Goal: Task Accomplishment & Management: Complete application form

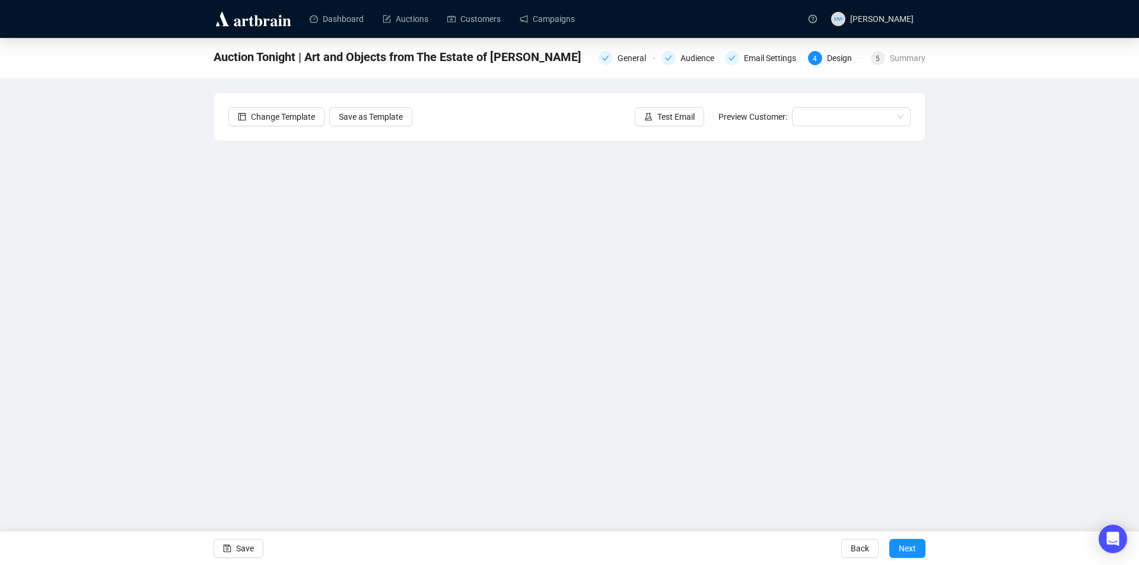
click at [1036, 204] on div "Auction Tonight | Art and Objects from The Estate of [PERSON_NAME] General Audi…" at bounding box center [569, 265] width 1139 height 454
click at [1065, 362] on div "Auction Tonight | Art and Objects from The Estate of [PERSON_NAME] General Audi…" at bounding box center [569, 265] width 1139 height 454
click at [548, 22] on link "Campaigns" at bounding box center [547, 19] width 55 height 31
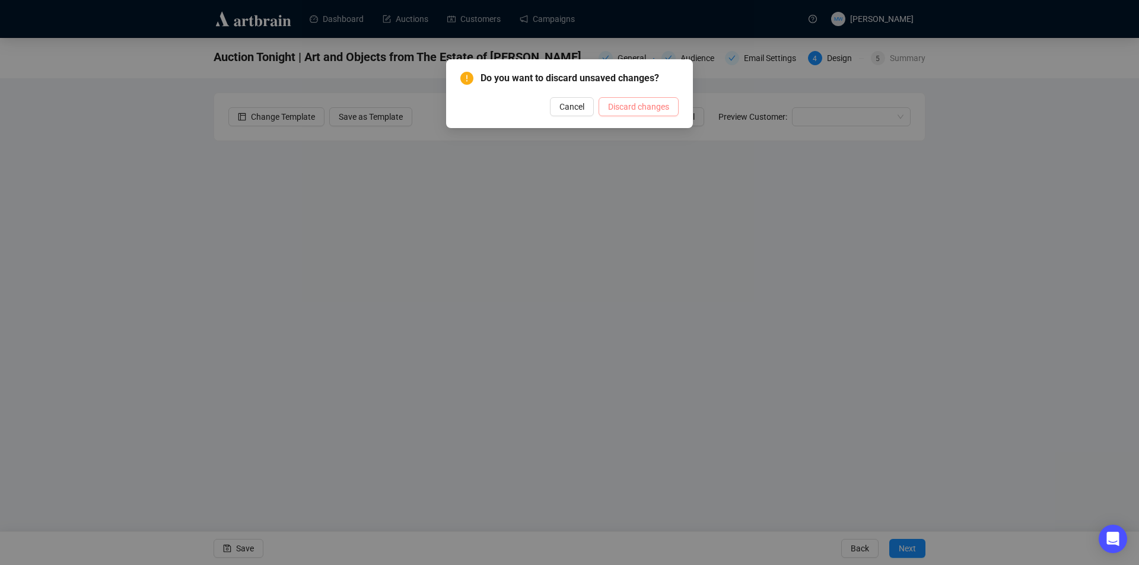
click at [619, 105] on span "Discard changes" at bounding box center [638, 106] width 61 height 13
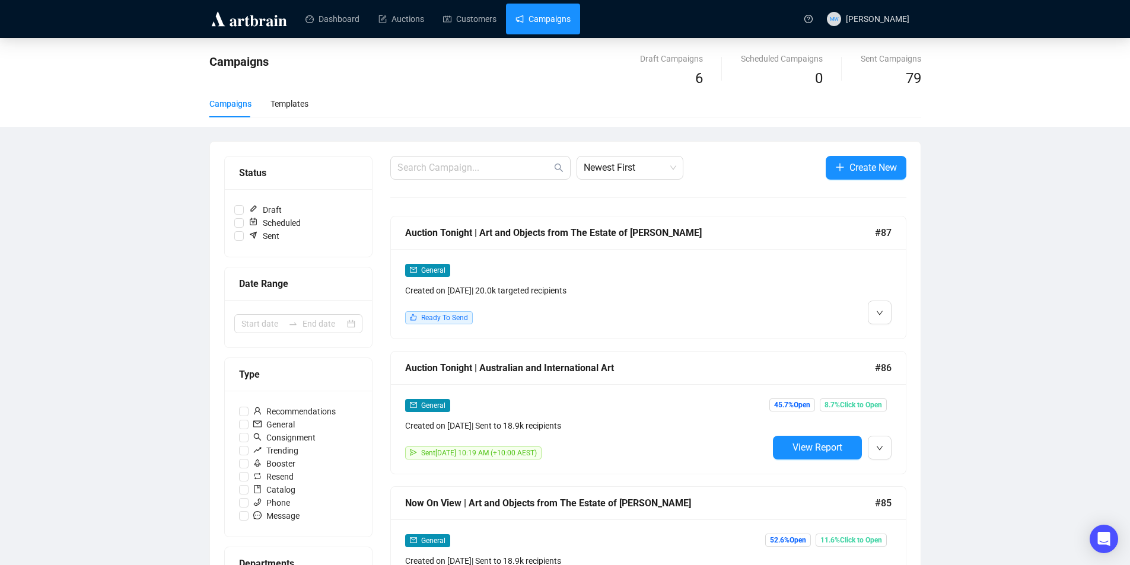
click at [672, 249] on div "General Created on [DATE] | 20.0k targeted recipients Ready To Send" at bounding box center [648, 294] width 515 height 90
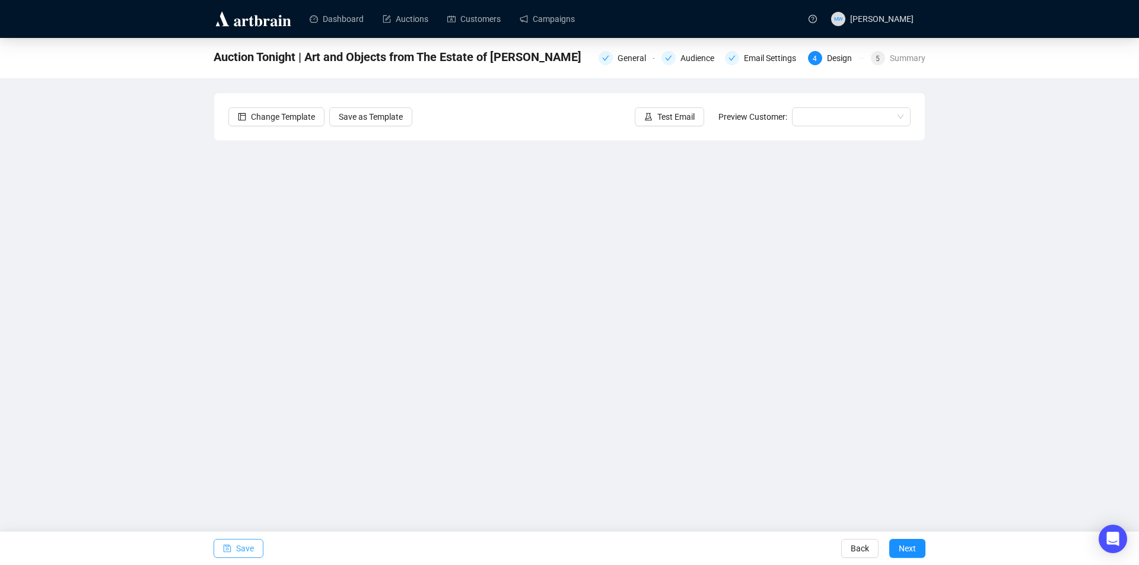
click at [231, 555] on span "button" at bounding box center [227, 548] width 8 height 33
click at [246, 546] on span "Save" at bounding box center [245, 548] width 18 height 33
click at [238, 552] on span "Save" at bounding box center [245, 548] width 18 height 33
click at [237, 549] on span "Save" at bounding box center [245, 548] width 18 height 33
click at [233, 550] on button "Save" at bounding box center [239, 548] width 50 height 19
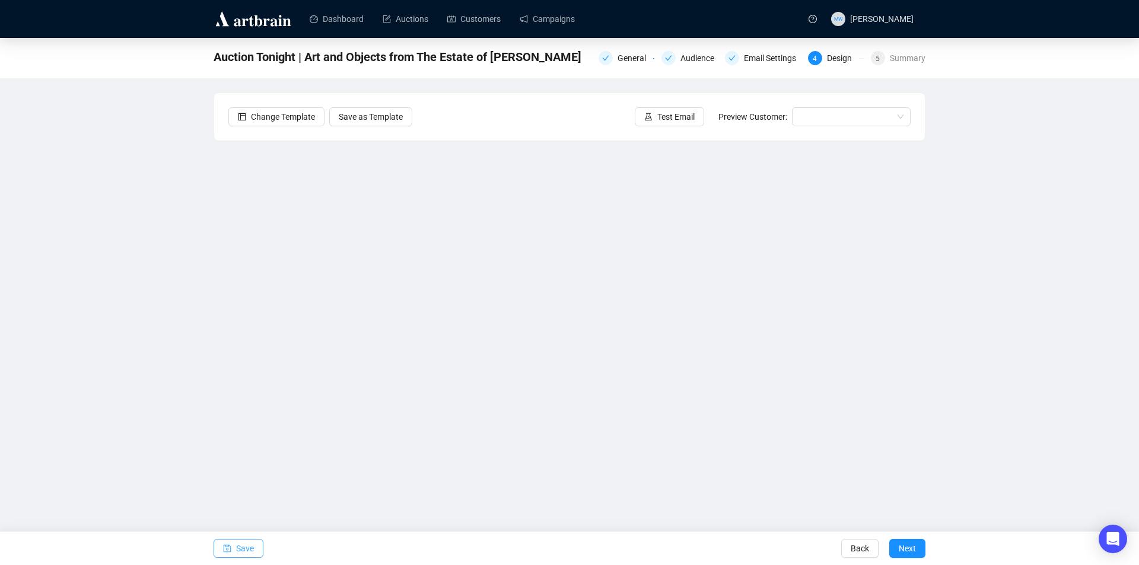
click at [245, 549] on span "Save" at bounding box center [245, 548] width 18 height 33
click at [247, 552] on span "Save" at bounding box center [245, 548] width 18 height 33
click at [246, 552] on span "Save" at bounding box center [245, 548] width 18 height 33
click at [236, 551] on span "Save" at bounding box center [245, 548] width 18 height 33
click at [248, 549] on span "Save" at bounding box center [245, 548] width 18 height 33
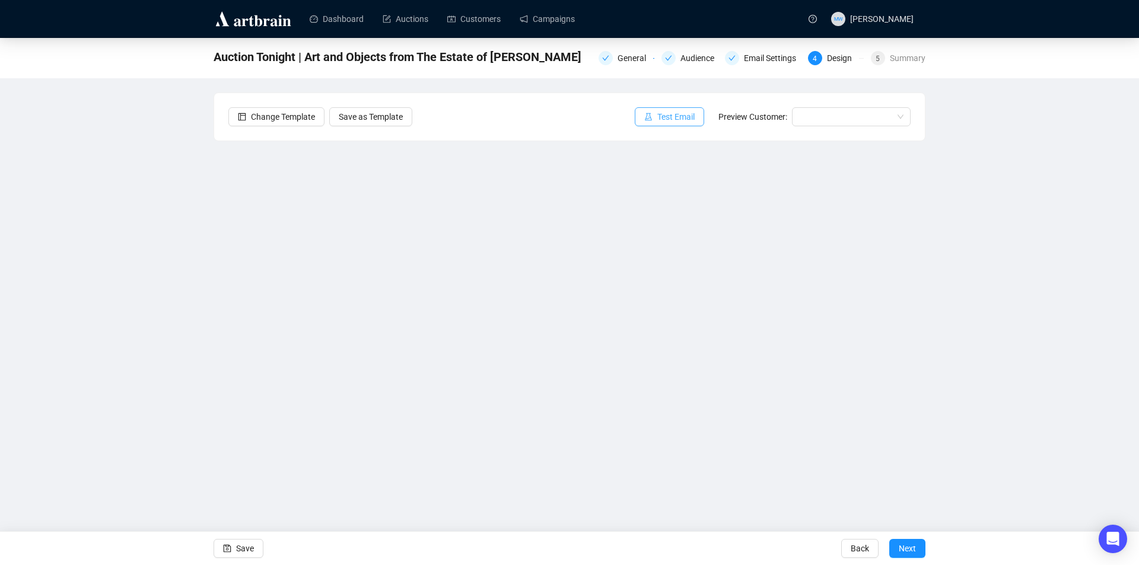
click at [677, 120] on span "Test Email" at bounding box center [675, 116] width 37 height 13
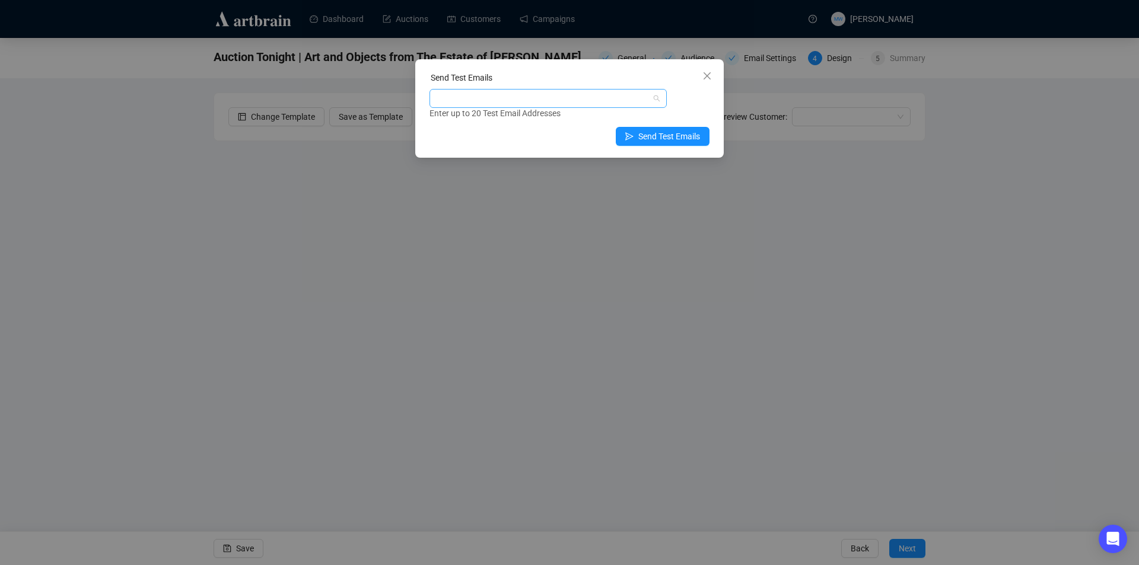
click at [565, 100] on div at bounding box center [542, 98] width 220 height 17
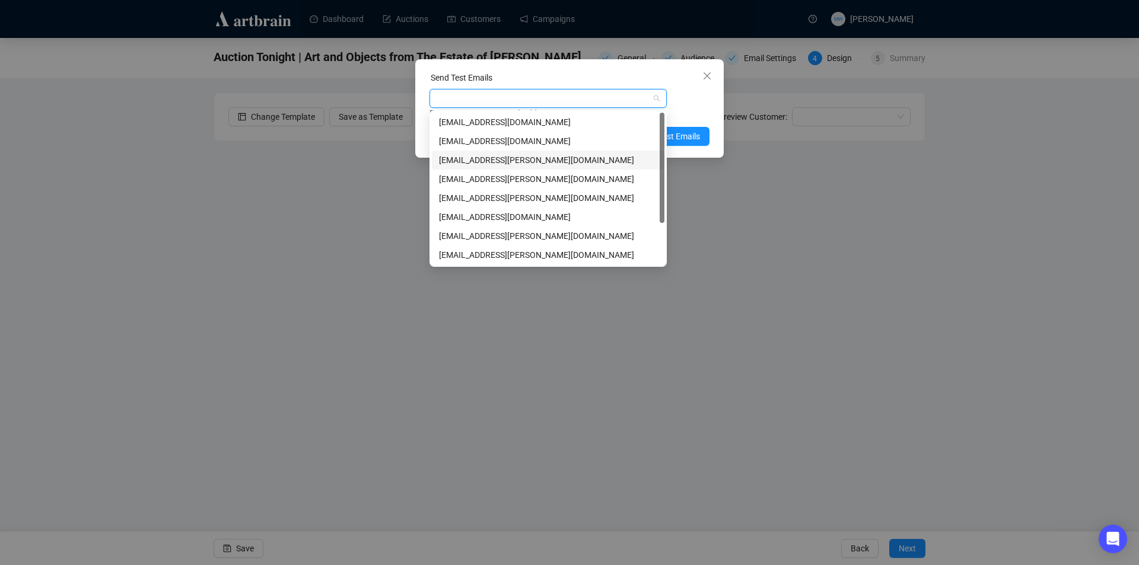
click at [469, 160] on div "[EMAIL_ADDRESS][PERSON_NAME][DOMAIN_NAME]" at bounding box center [548, 160] width 218 height 13
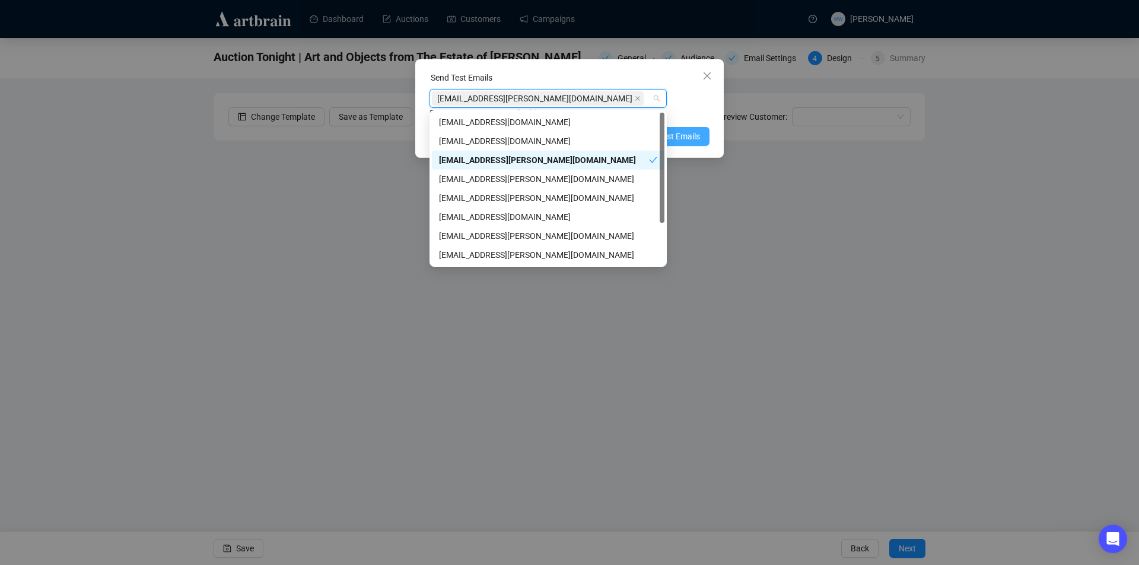
click at [687, 133] on span "Send Test Emails" at bounding box center [669, 136] width 62 height 13
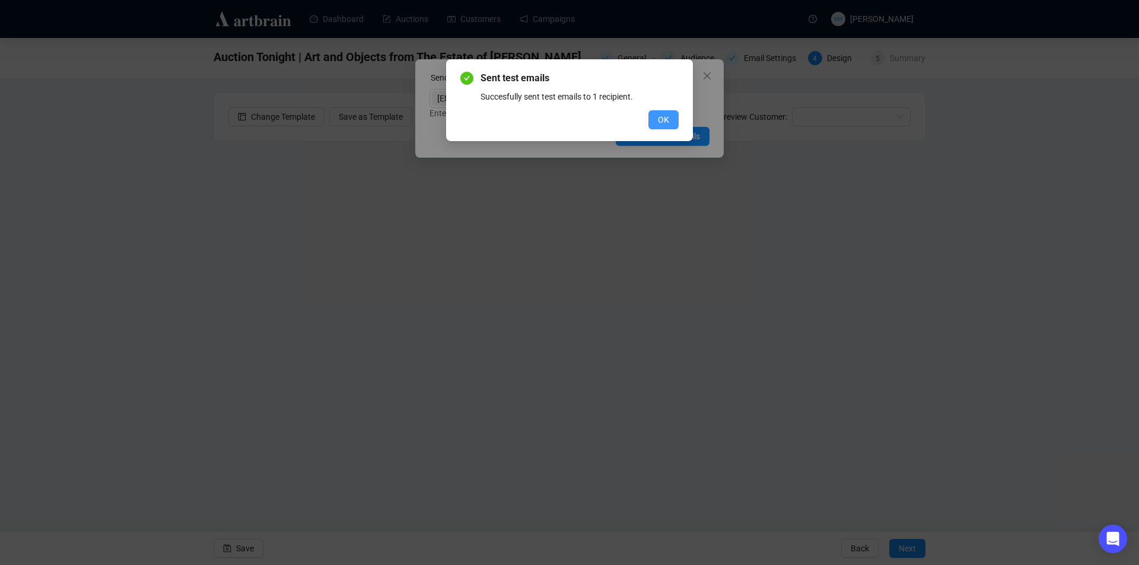
click at [655, 116] on button "OK" at bounding box center [663, 119] width 30 height 19
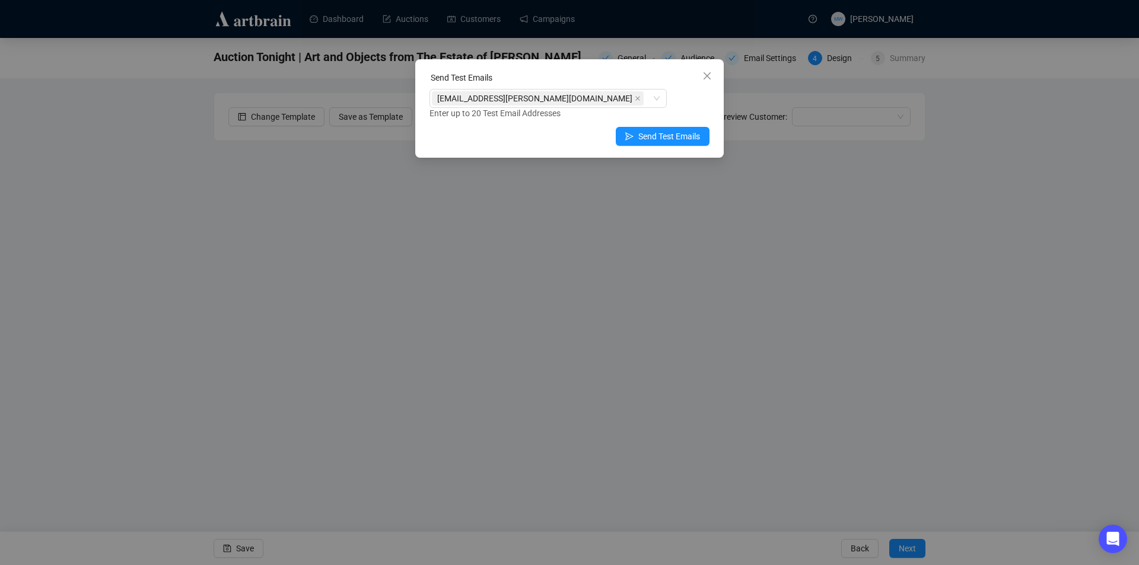
click at [709, 74] on icon "close" at bounding box center [706, 75] width 9 height 9
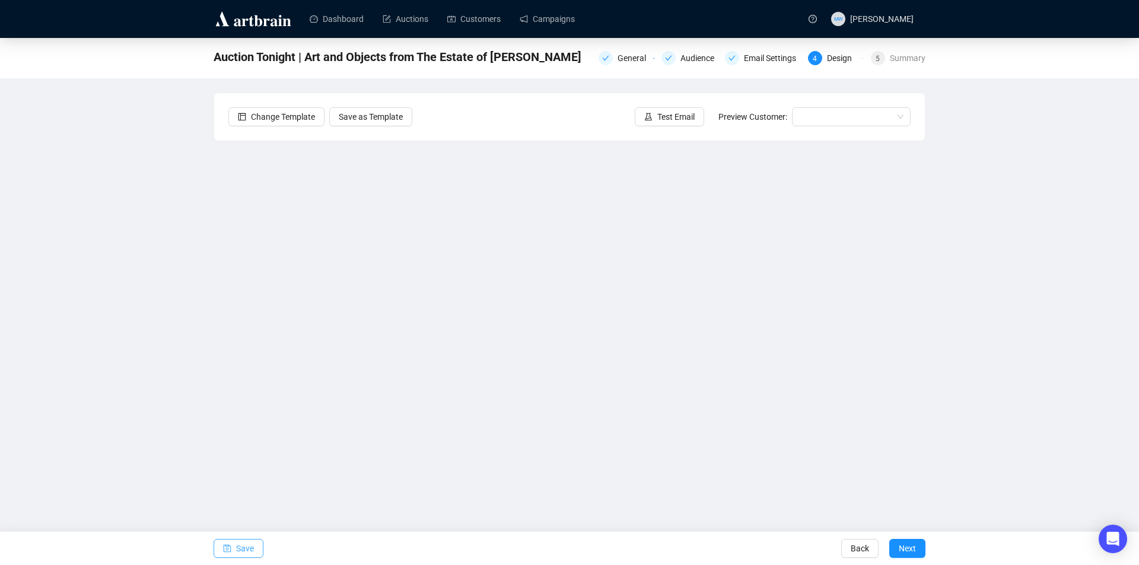
click at [233, 546] on button "Save" at bounding box center [239, 548] width 50 height 19
click at [247, 552] on span "Save" at bounding box center [245, 548] width 18 height 33
click at [253, 549] on button "Save" at bounding box center [239, 548] width 50 height 19
click at [244, 551] on span "Save" at bounding box center [245, 548] width 18 height 33
click at [249, 543] on span "Save" at bounding box center [245, 548] width 18 height 33
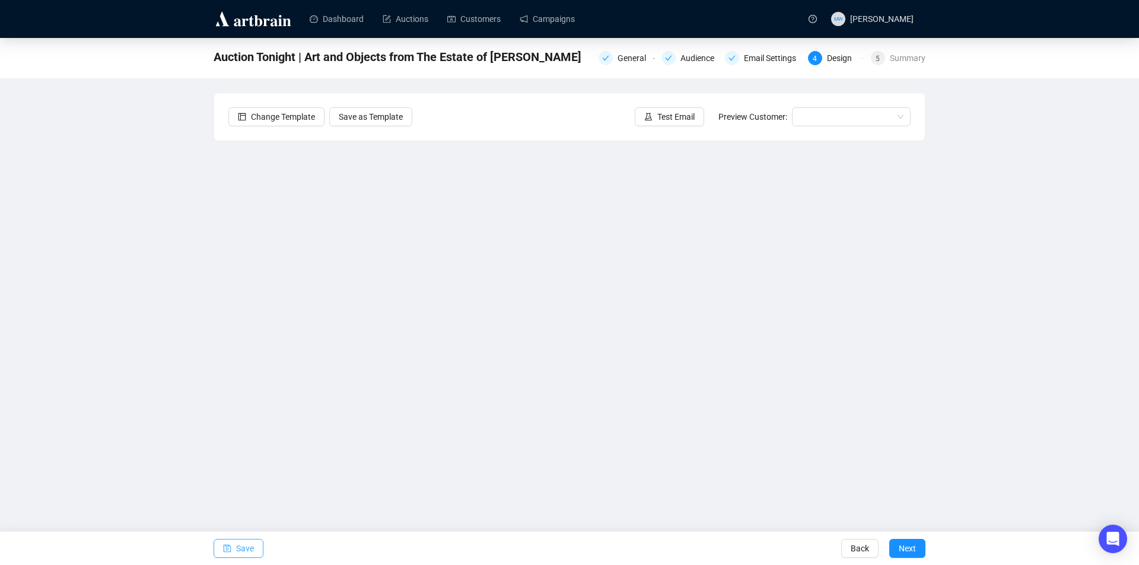
click at [247, 553] on span "Save" at bounding box center [245, 548] width 18 height 33
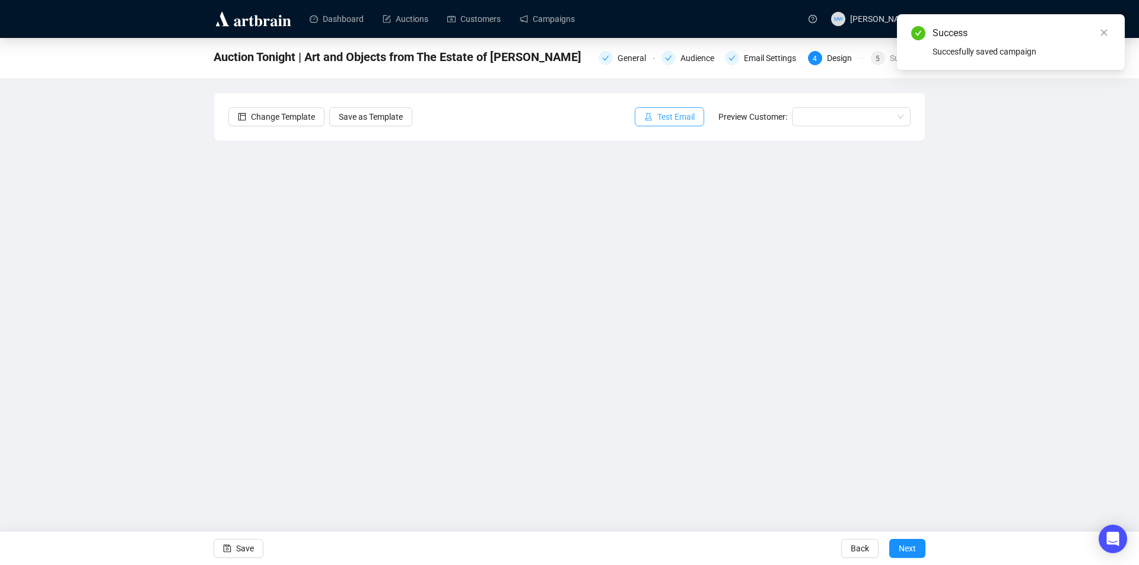
click at [683, 116] on span "Test Email" at bounding box center [675, 116] width 37 height 13
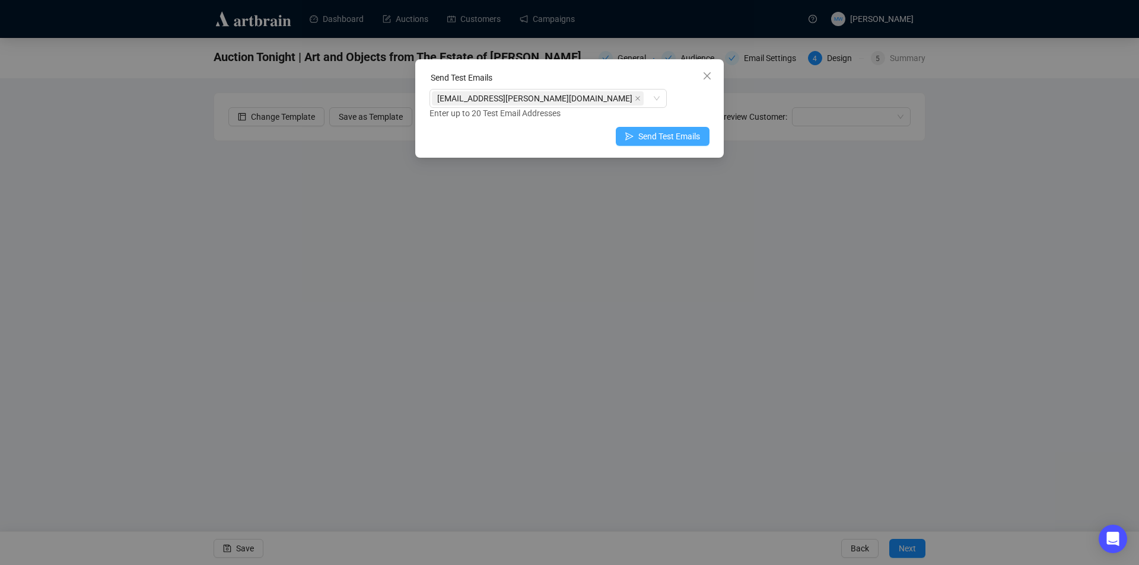
click at [649, 132] on span "Send Test Emails" at bounding box center [669, 136] width 62 height 13
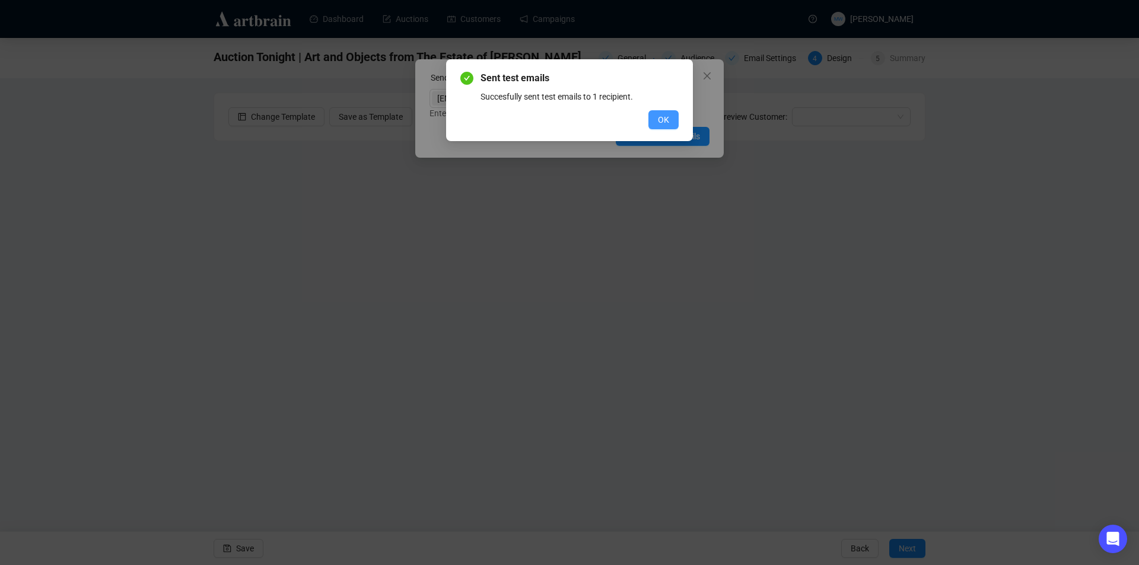
drag, startPoint x: 656, startPoint y: 121, endPoint x: 671, endPoint y: 99, distance: 26.5
click at [657, 121] on button "OK" at bounding box center [663, 119] width 30 height 19
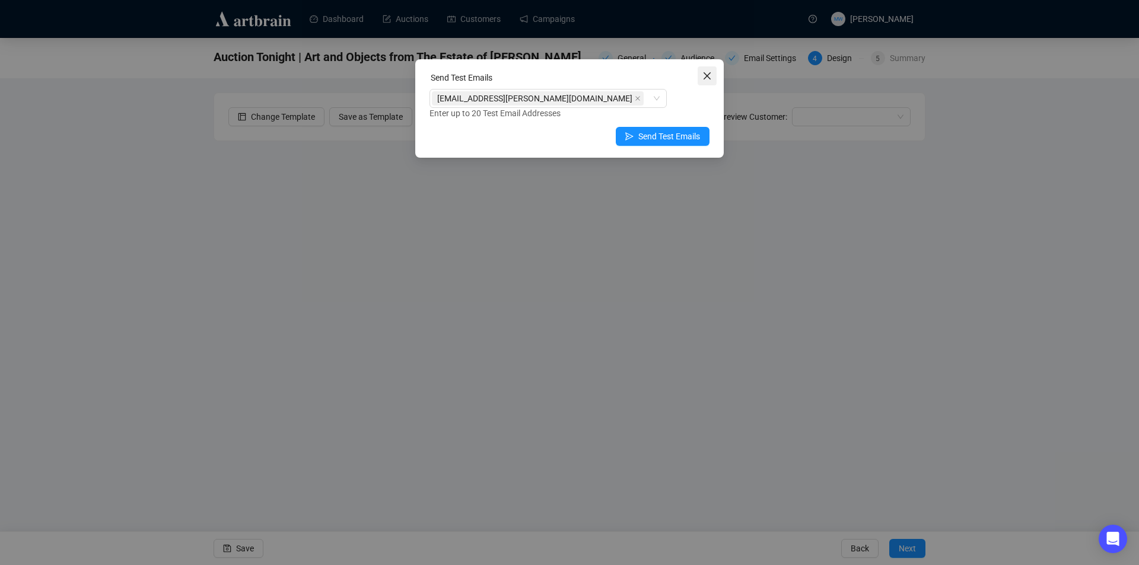
click at [711, 77] on icon "close" at bounding box center [706, 75] width 9 height 9
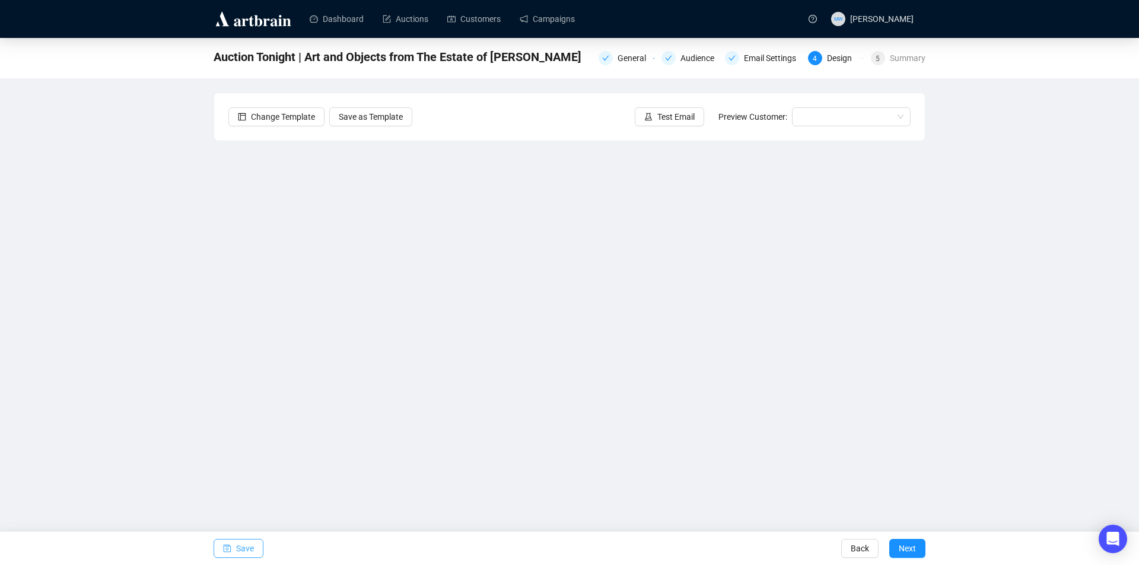
click at [248, 549] on span "Save" at bounding box center [245, 548] width 18 height 33
click at [221, 549] on button "Save" at bounding box center [239, 548] width 50 height 19
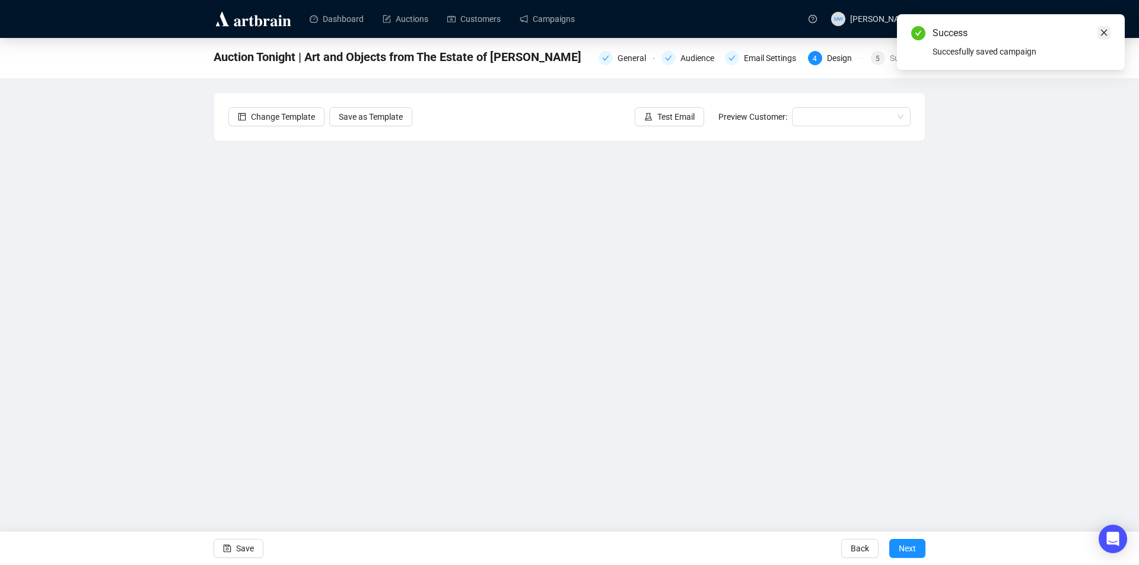
click at [1101, 34] on icon "close" at bounding box center [1104, 32] width 8 height 8
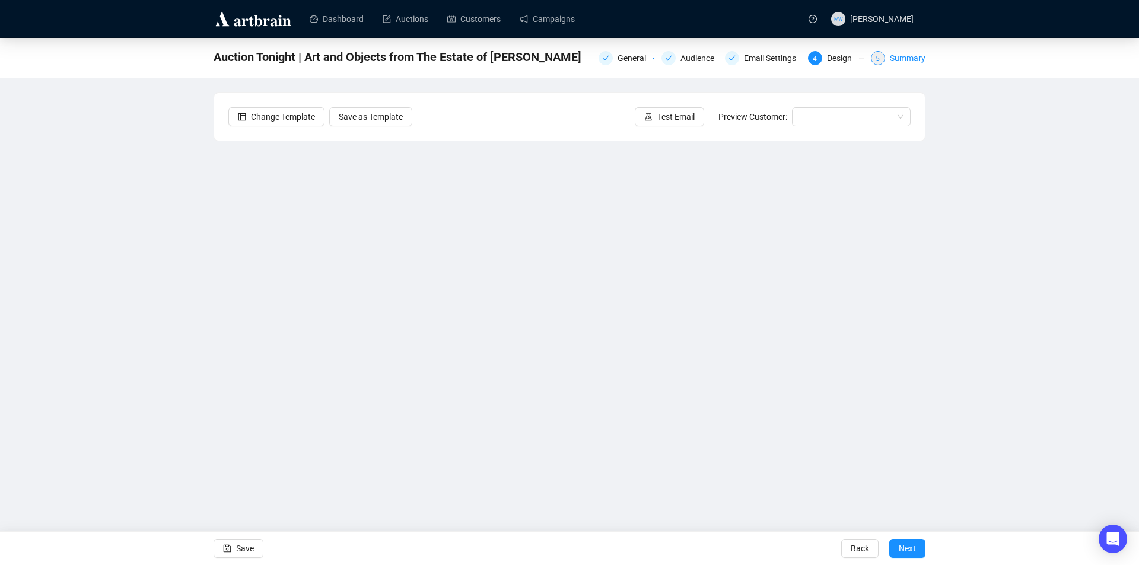
click at [900, 60] on div "Summary" at bounding box center [908, 58] width 36 height 14
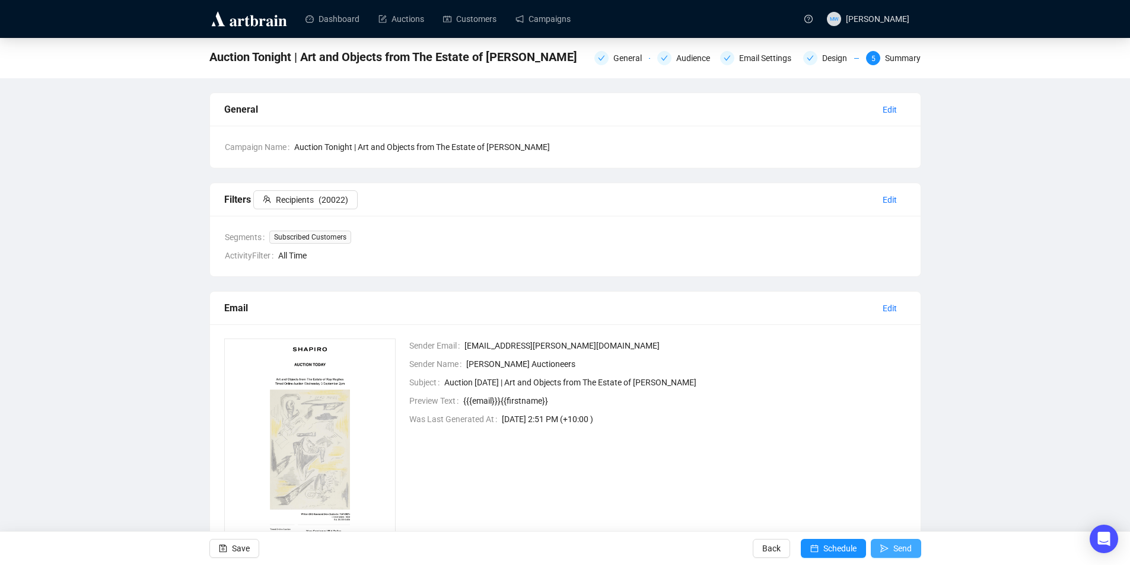
click at [893, 543] on span "Send" at bounding box center [902, 548] width 18 height 33
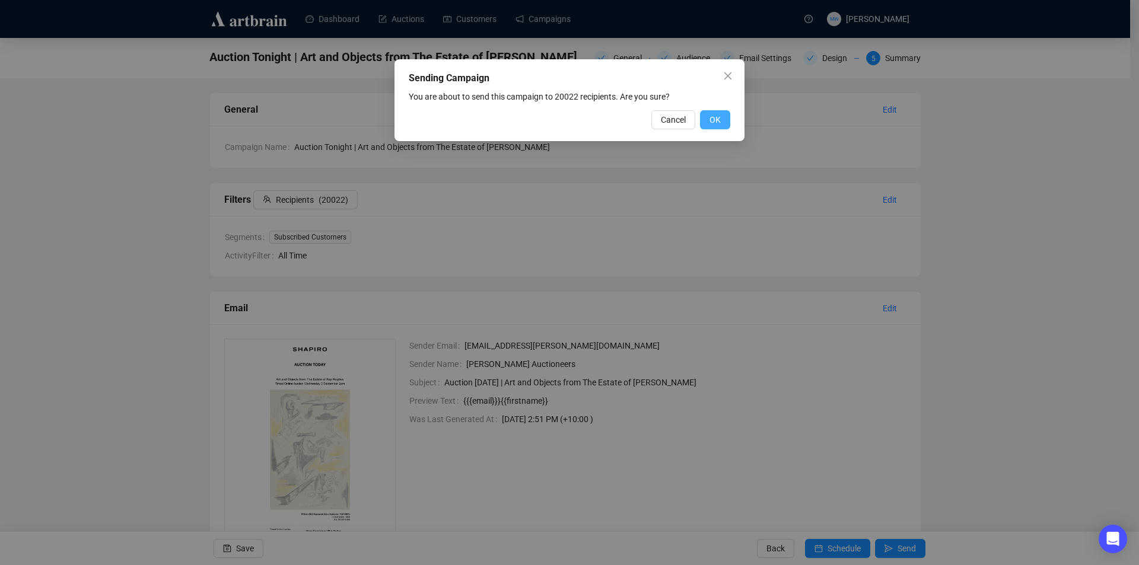
click at [710, 116] on span "OK" at bounding box center [714, 119] width 11 height 13
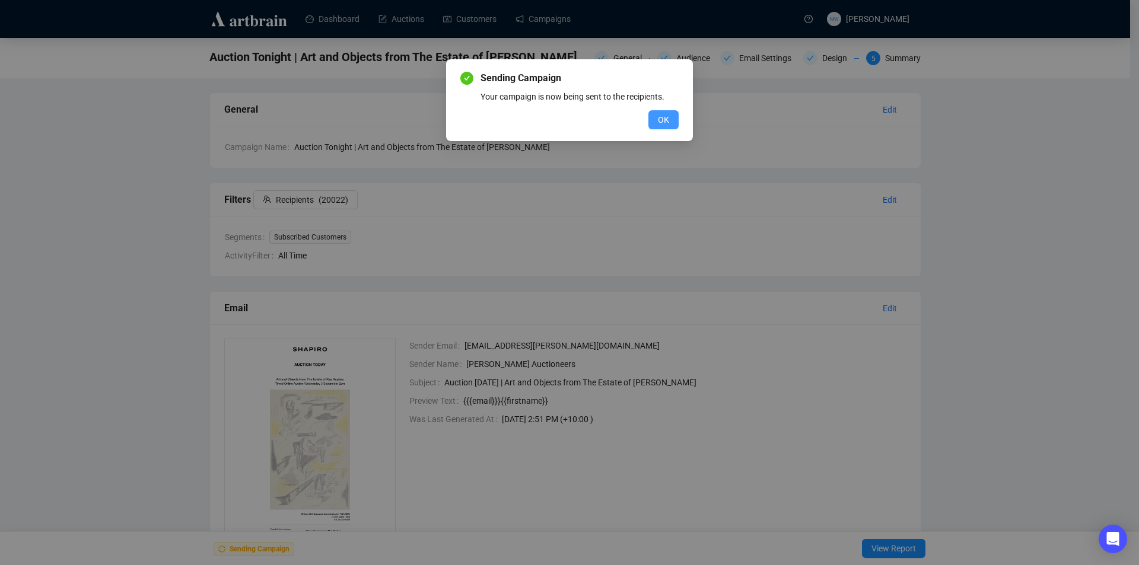
click at [670, 123] on button "OK" at bounding box center [663, 119] width 30 height 19
